Goal: Register for event/course

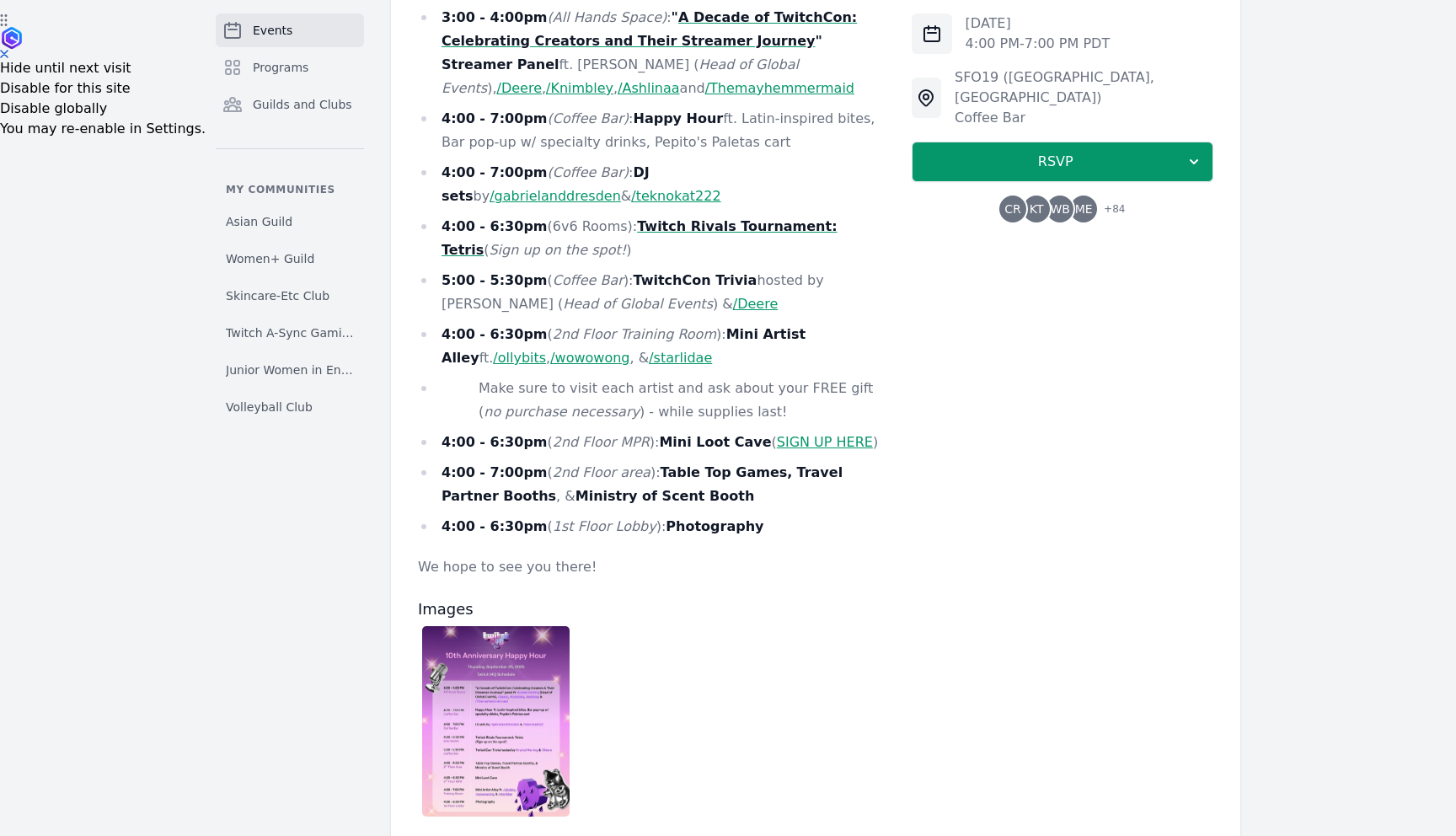
scroll to position [819, 0]
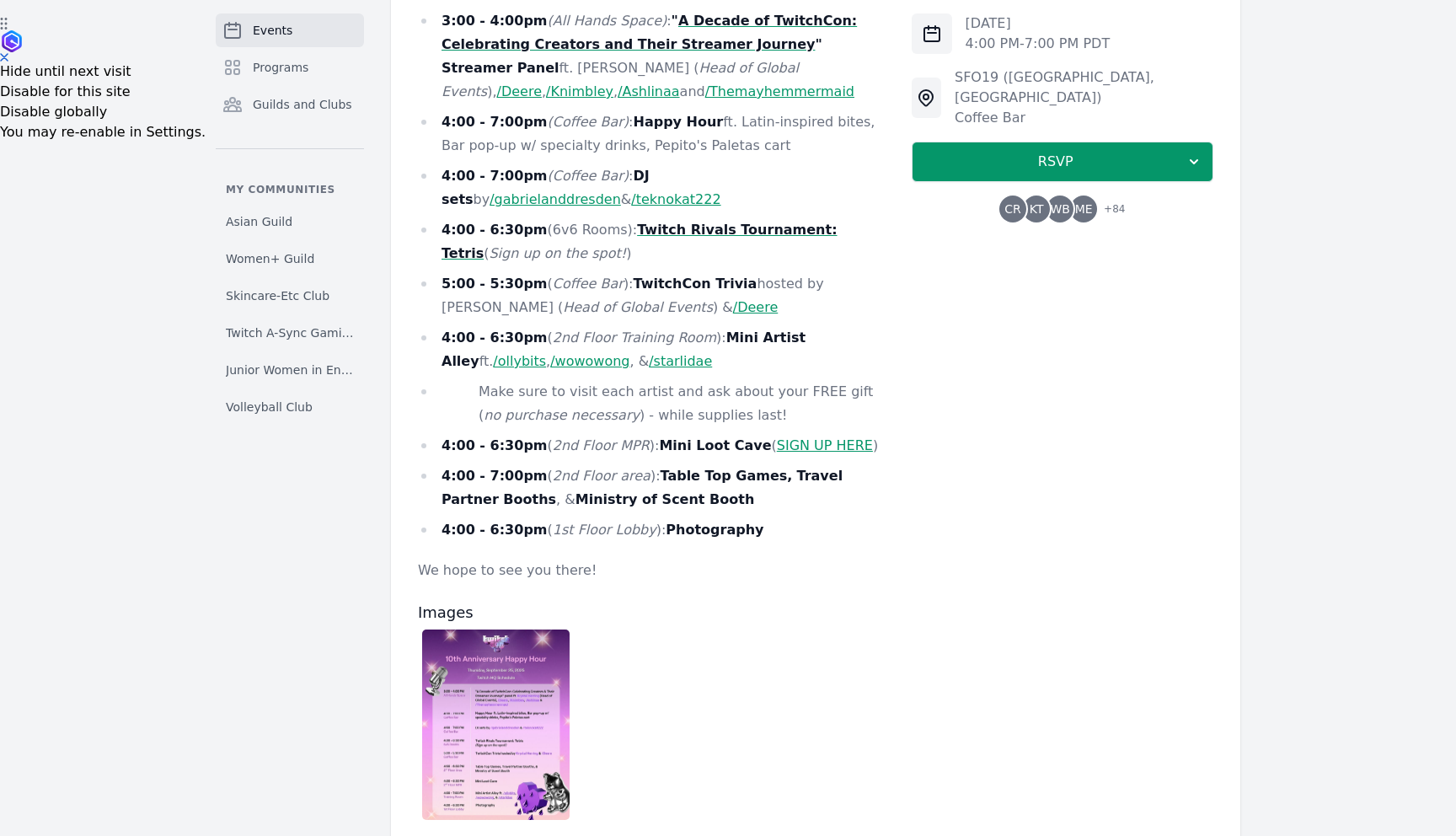
click at [707, 221] on strong "Twitch Rivals Tournament: Tetris" at bounding box center [639, 240] width 396 height 39
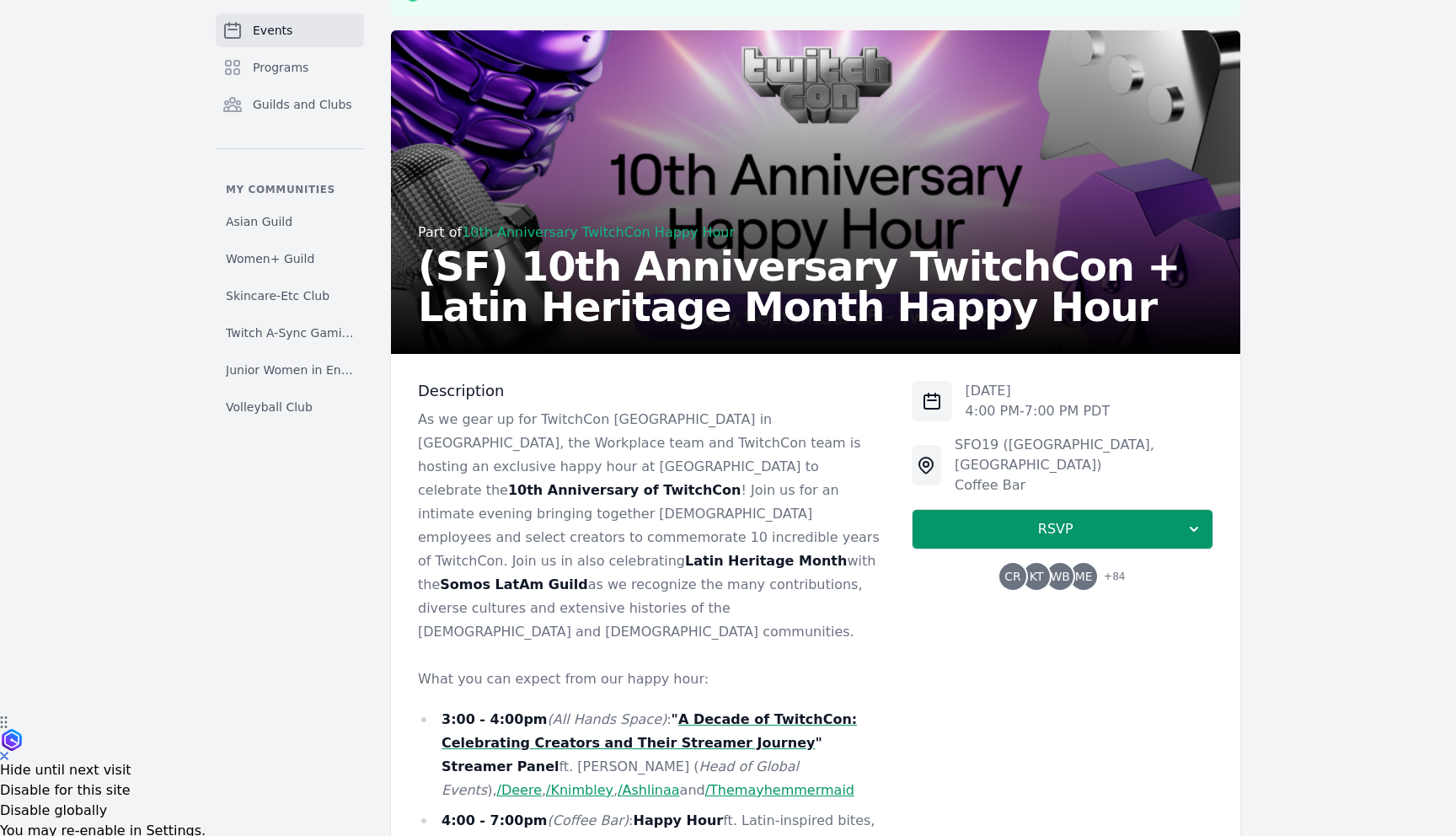
scroll to position [0, 0]
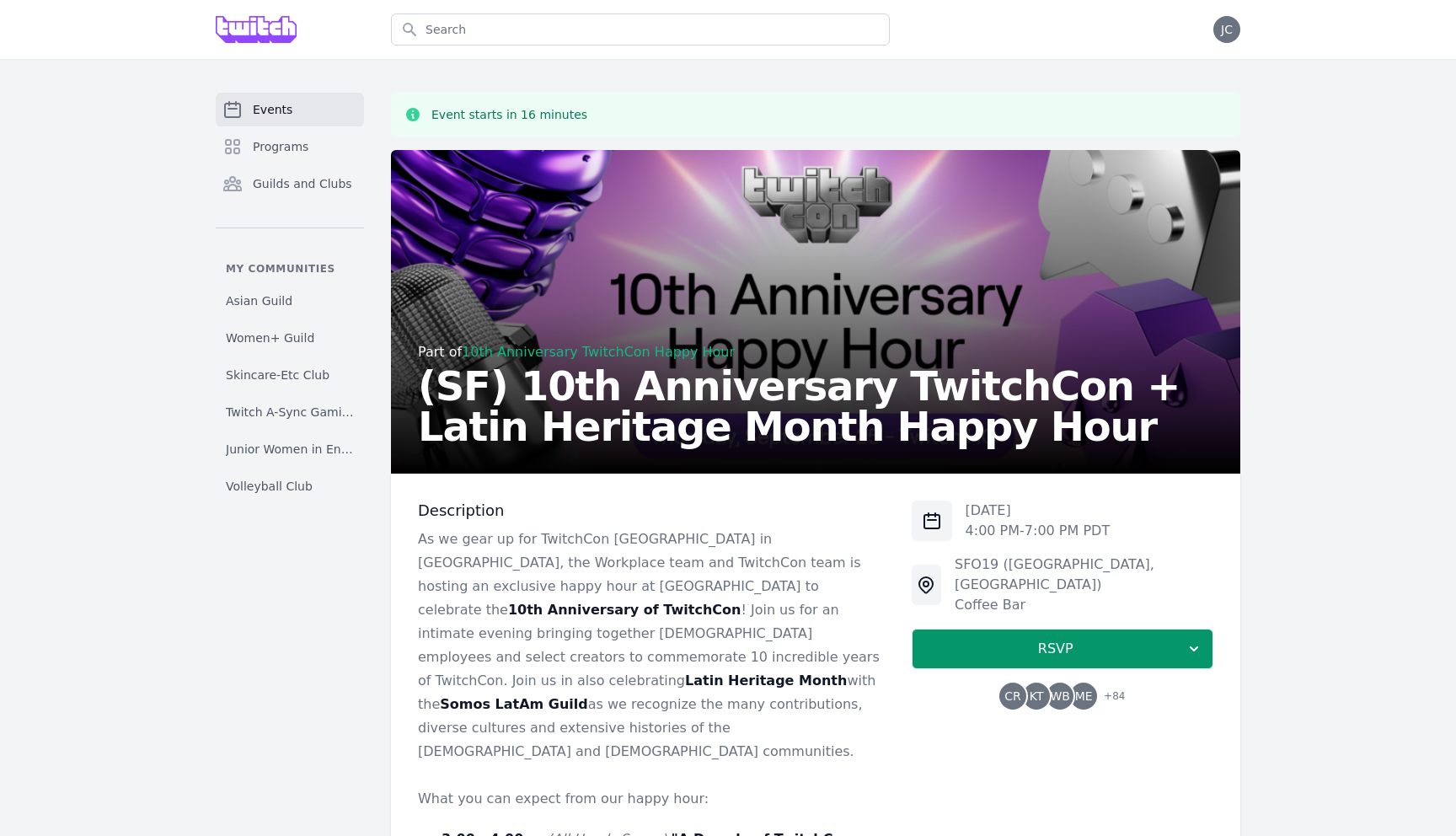
click at [787, 609] on p "As we gear up for TwitchCon [GEOGRAPHIC_DATA] in [GEOGRAPHIC_DATA], the Workpla…" at bounding box center [651, 645] width 467 height 236
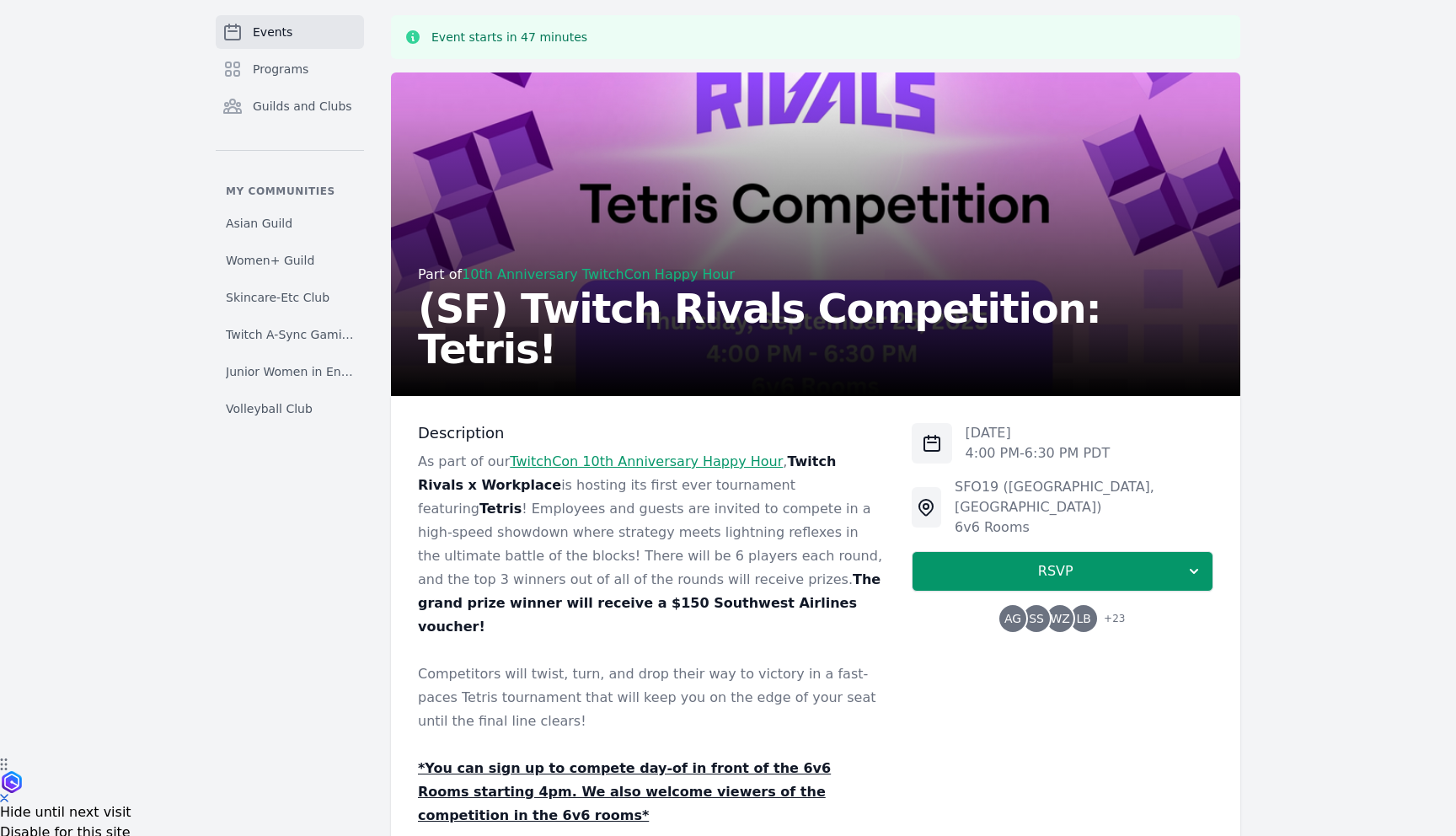
scroll to position [80, 0]
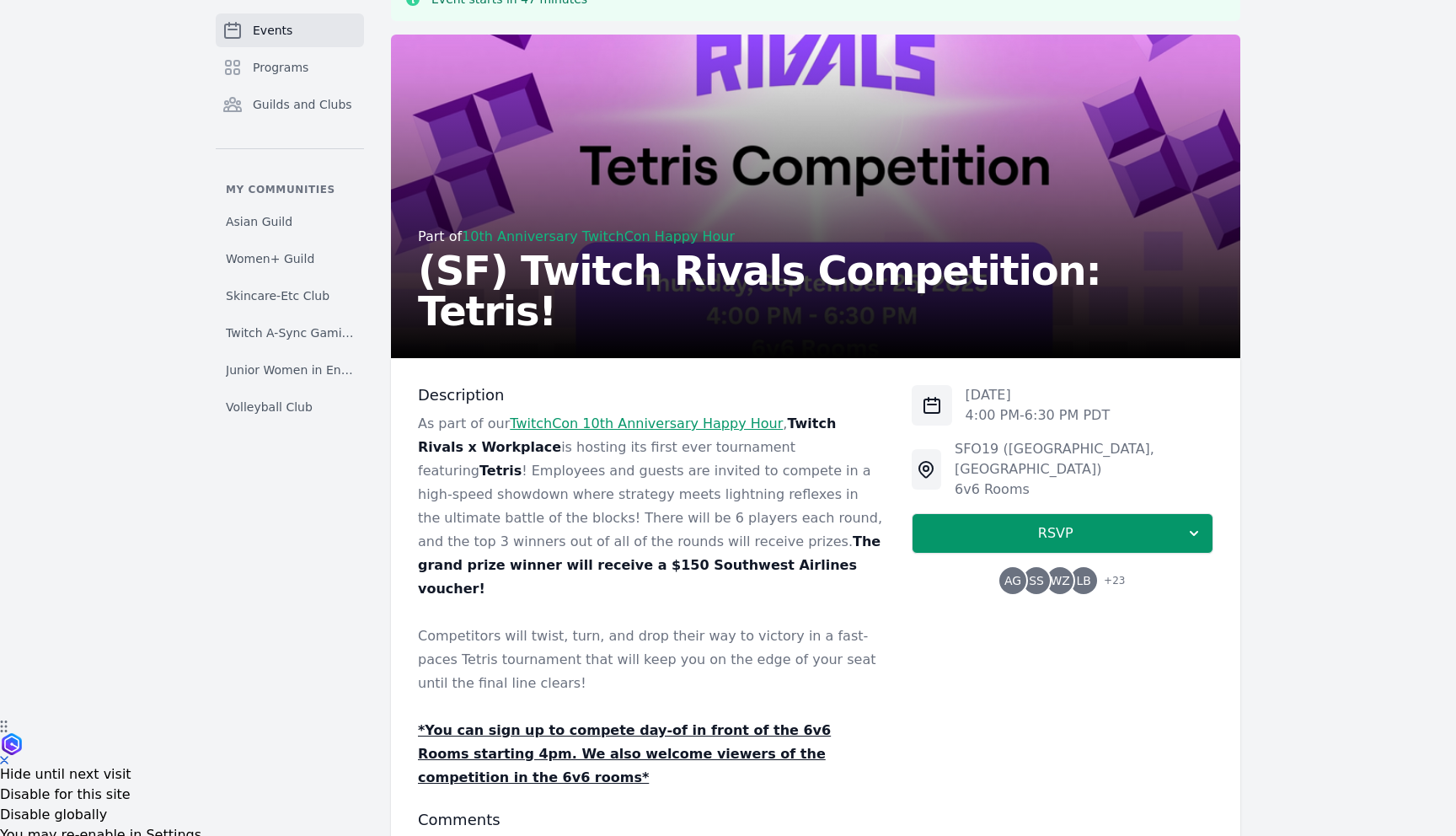
click at [602, 624] on p "Competitors will twist, turn, and drop their way to victory in a fast-paces Tet…" at bounding box center [651, 659] width 467 height 71
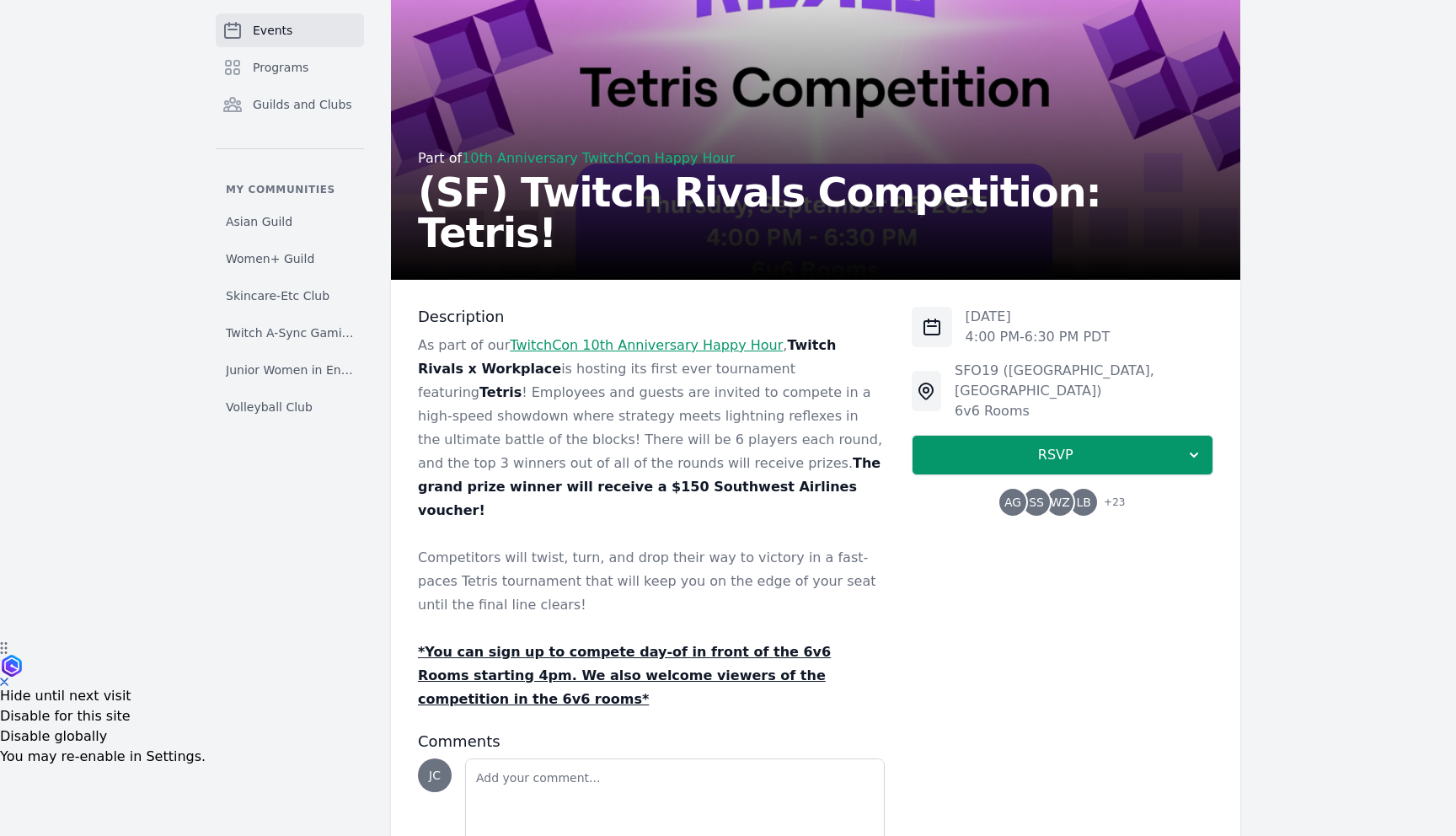
scroll to position [241, 0]
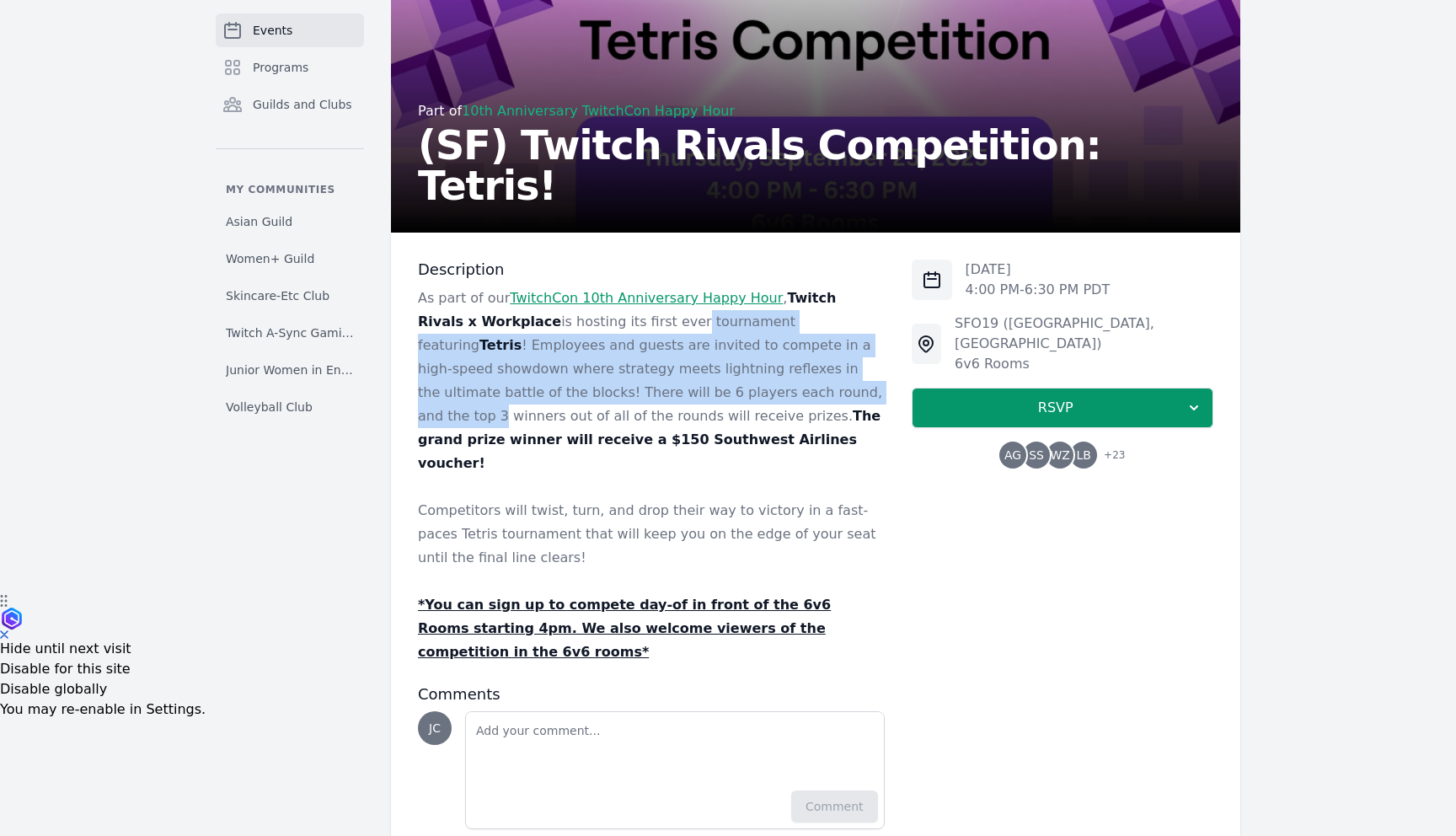
drag, startPoint x: 617, startPoint y: 314, endPoint x: 675, endPoint y: 387, distance: 93.2
click at [675, 387] on p "As part of our TwitchCon 10th Anniversary Happy Hour , Twitch Rivals x Workplac…" at bounding box center [651, 381] width 467 height 189
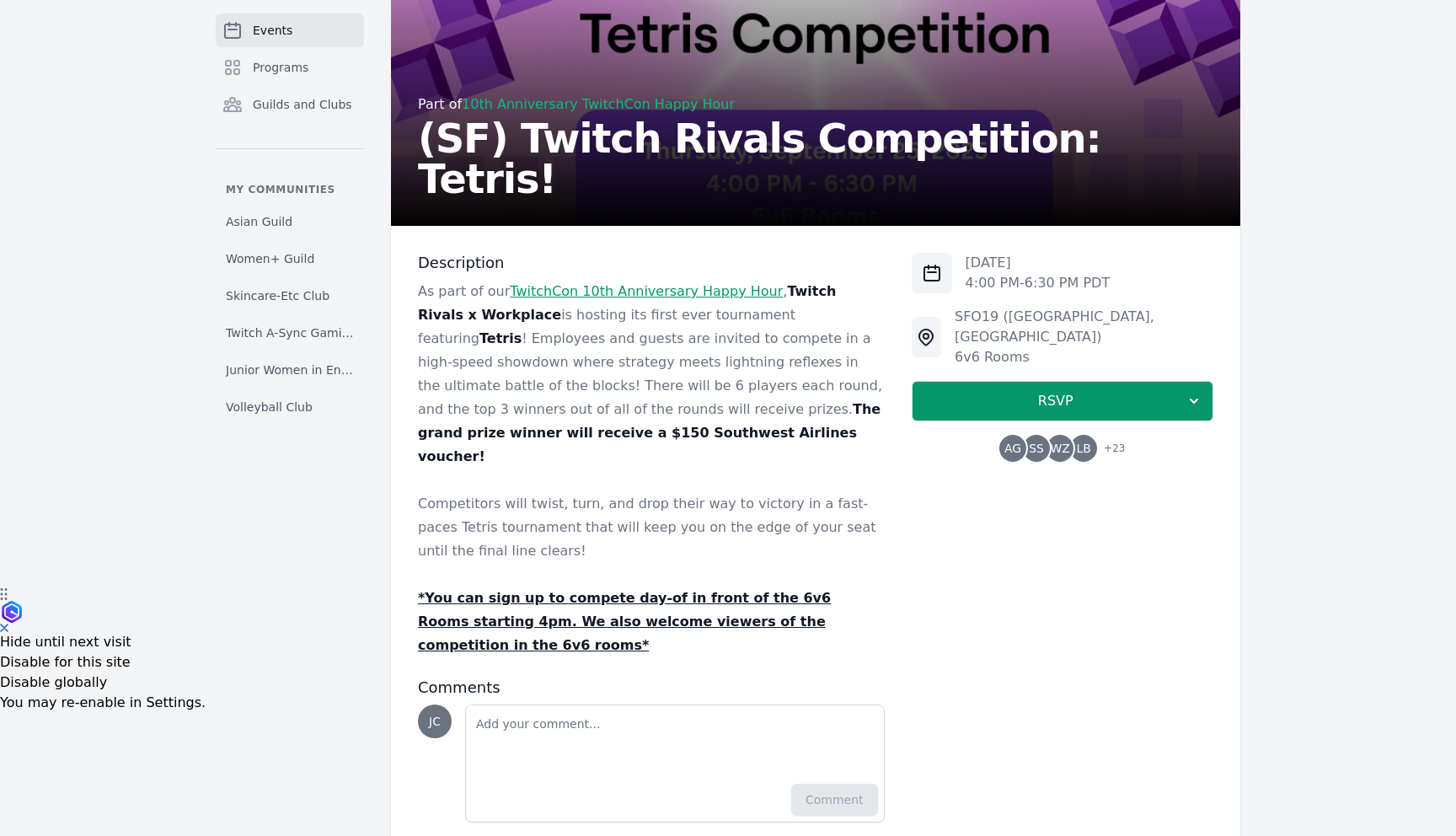
click at [240, 589] on div "Events Programs Guilds and Clubs My communities Asian Guild Women+ Guild Skinca…" at bounding box center [290, 347] width 149 height 1005
